Goal: Information Seeking & Learning: Learn about a topic

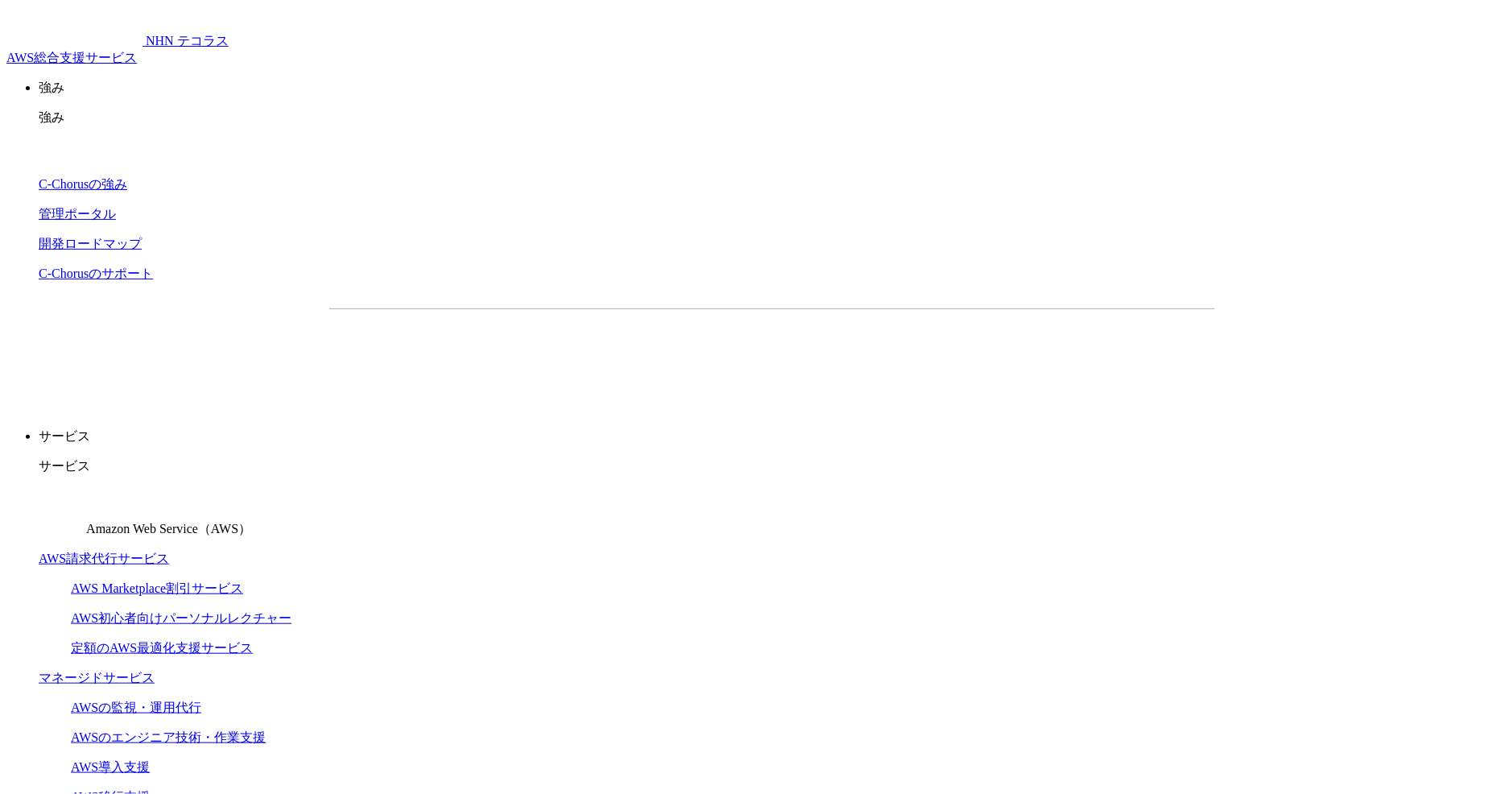
scroll to position [705, 0]
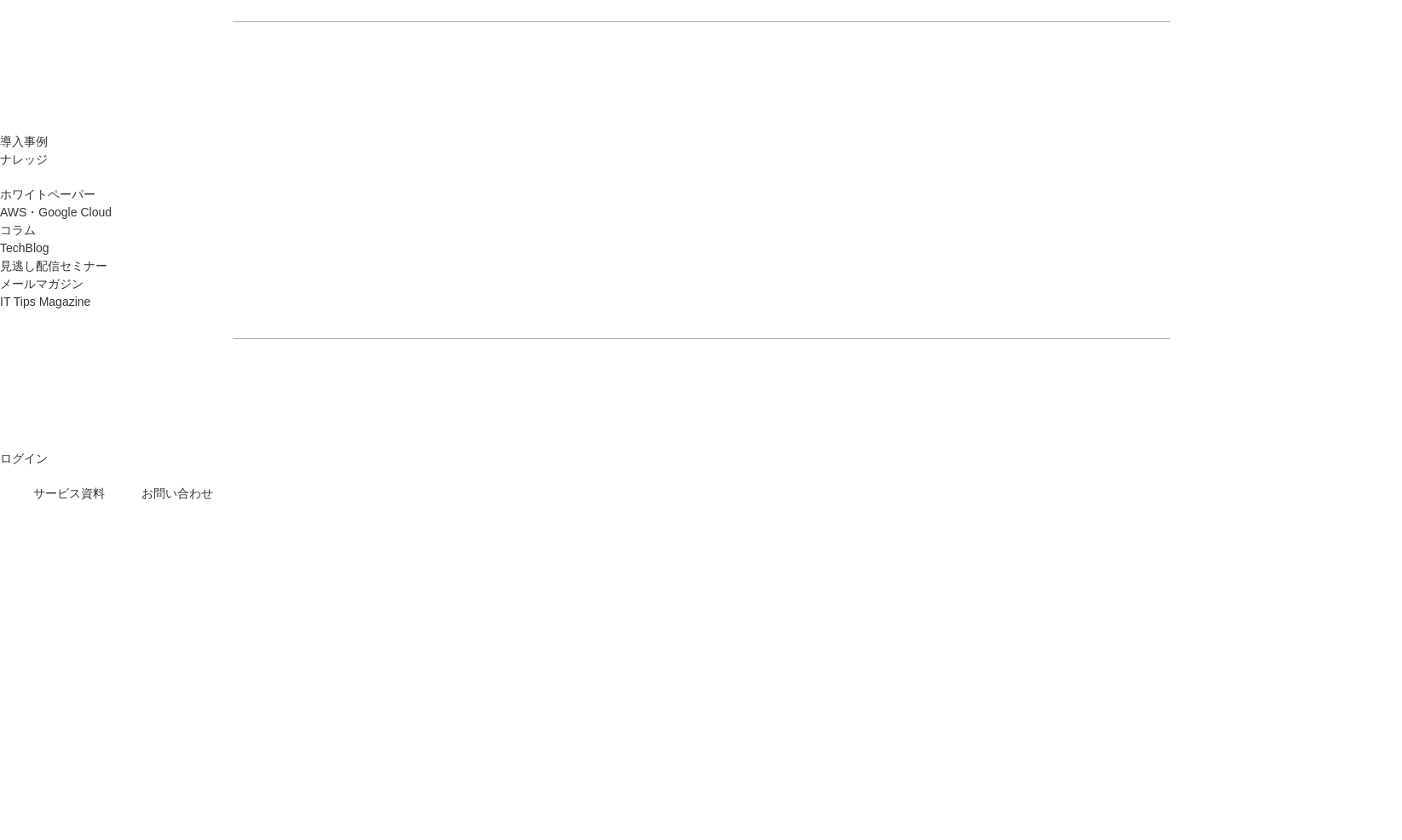
scroll to position [2344, 0]
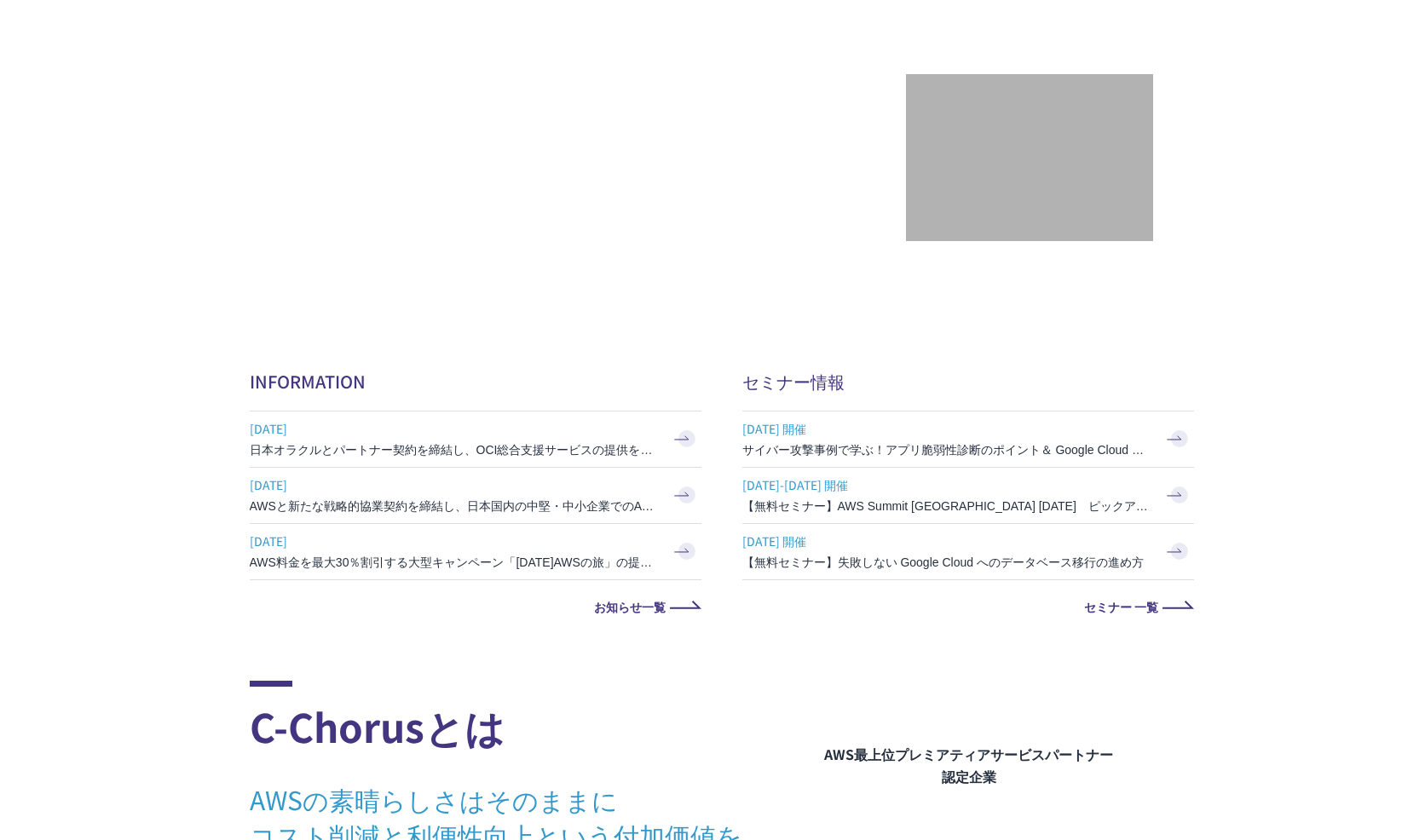
scroll to position [3196, 0]
